Goal: Find specific page/section: Find specific page/section

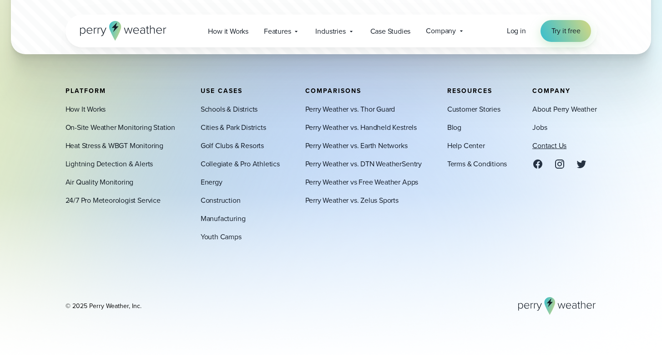
click at [534, 145] on link "Contact Us" at bounding box center [550, 145] width 34 height 11
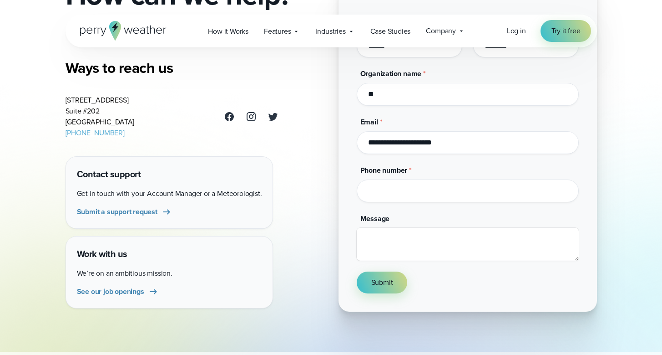
scroll to position [127, 0]
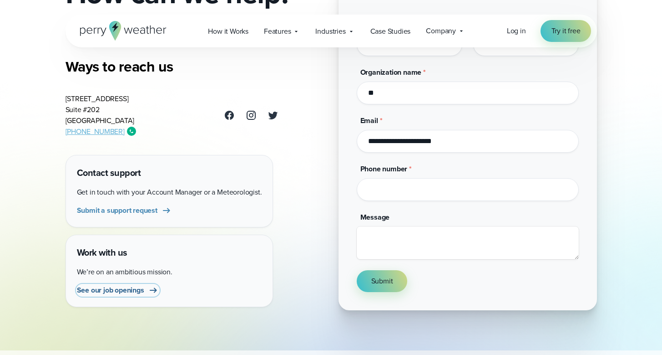
click at [136, 287] on span "See our job openings" at bounding box center [110, 290] width 67 height 11
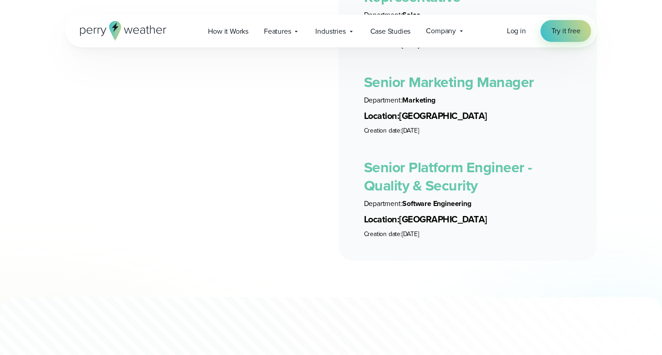
scroll to position [1972, 0]
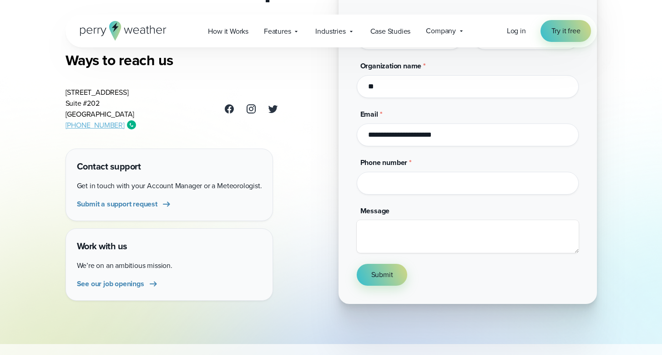
scroll to position [127, 0]
